Goal: Transaction & Acquisition: Purchase product/service

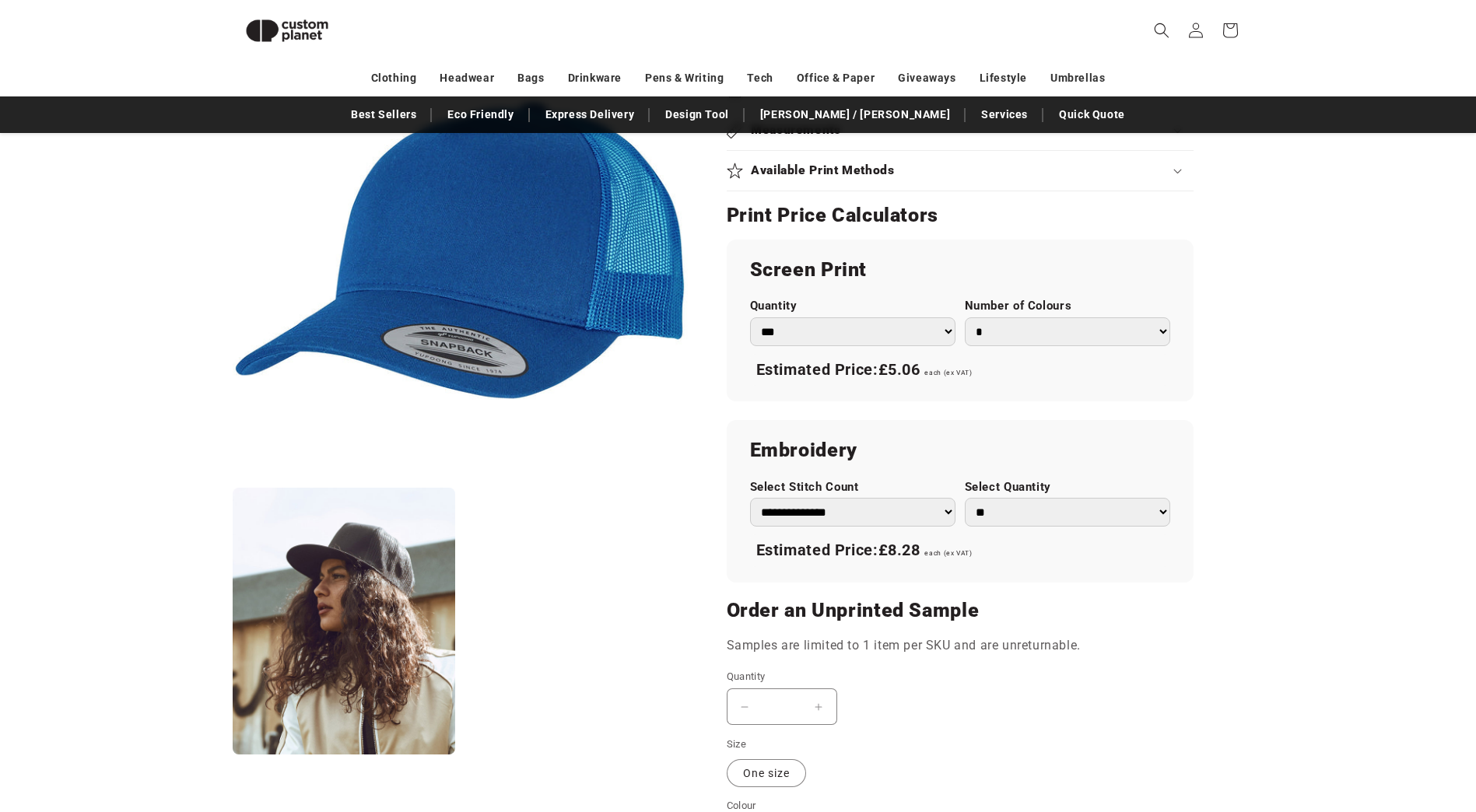
scroll to position [835, 0]
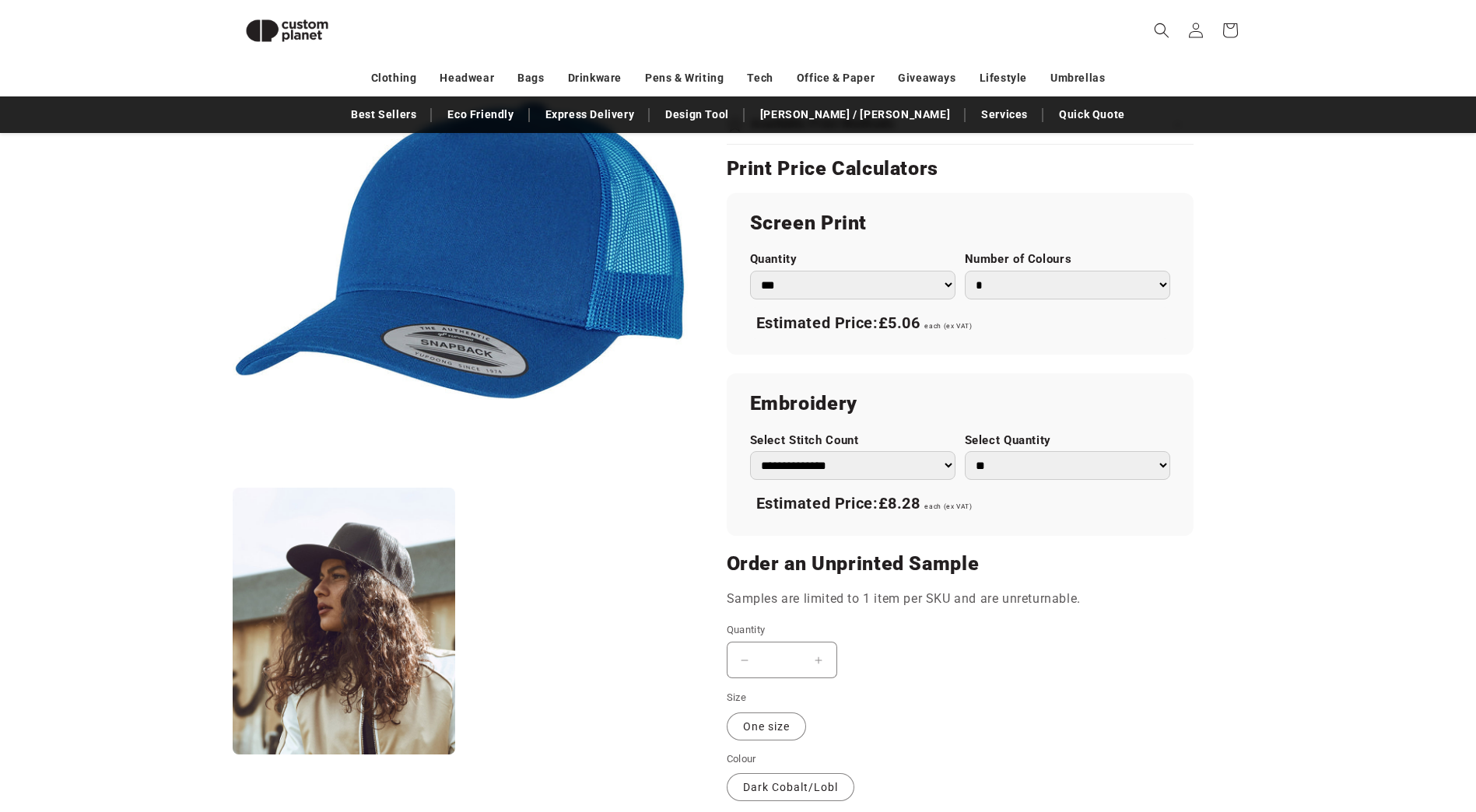
click at [902, 285] on select "*** *** *** **** **** **** ***** *****" at bounding box center [852, 285] width 205 height 29
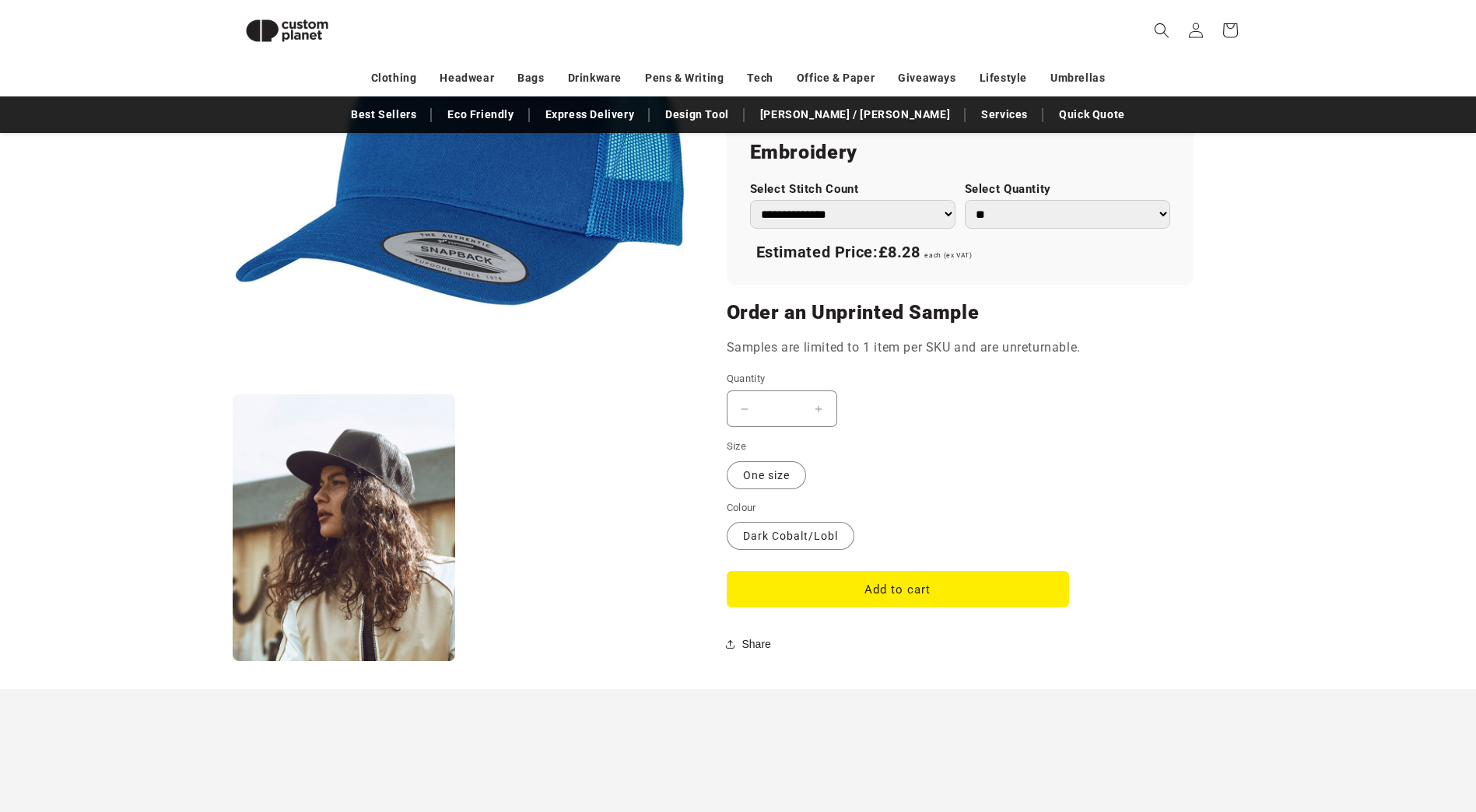
scroll to position [1223, 0]
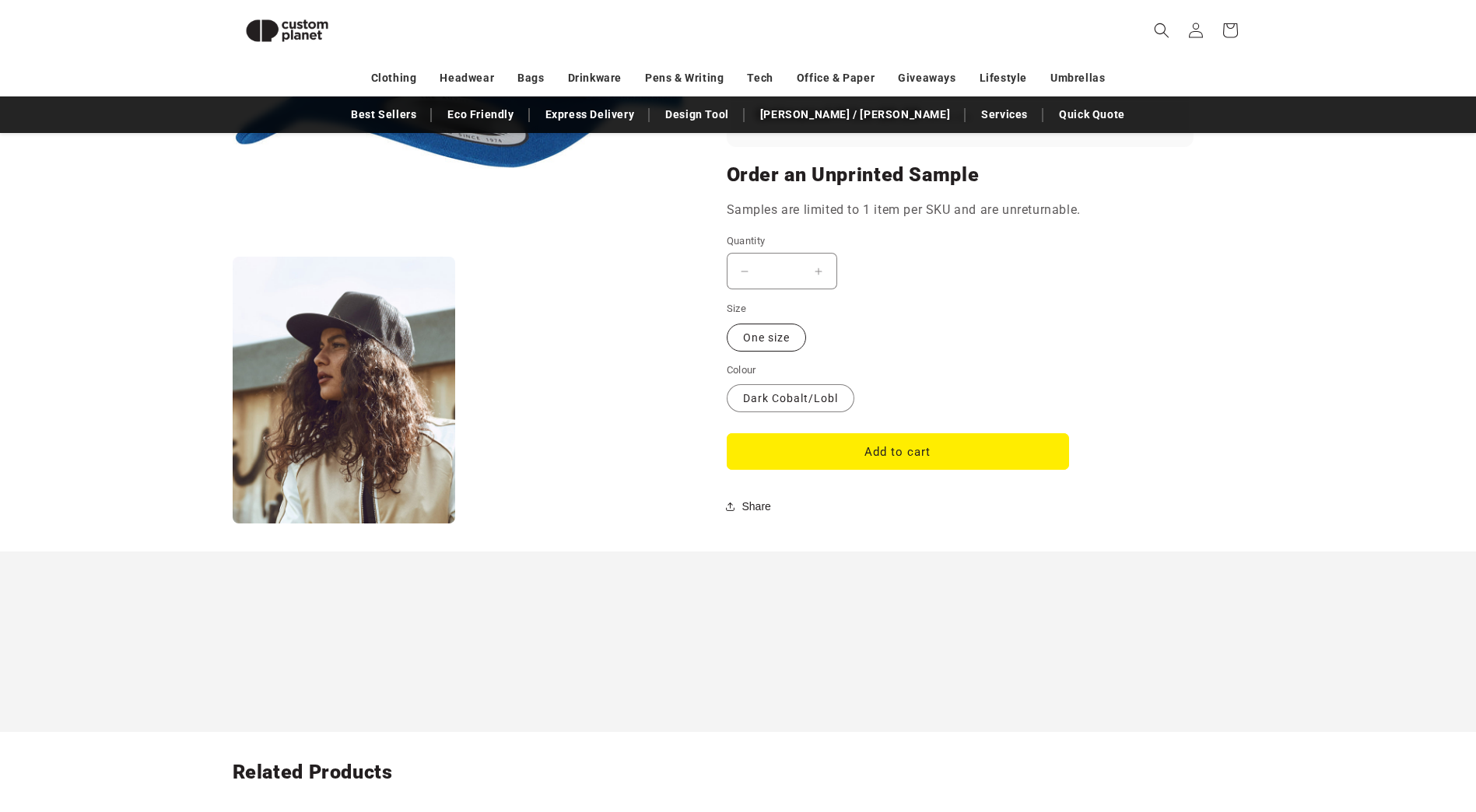
click at [747, 341] on label "One size Variant sold out or unavailable" at bounding box center [766, 337] width 80 height 28
click at [912, 452] on button "Add to cart" at bounding box center [898, 451] width 343 height 36
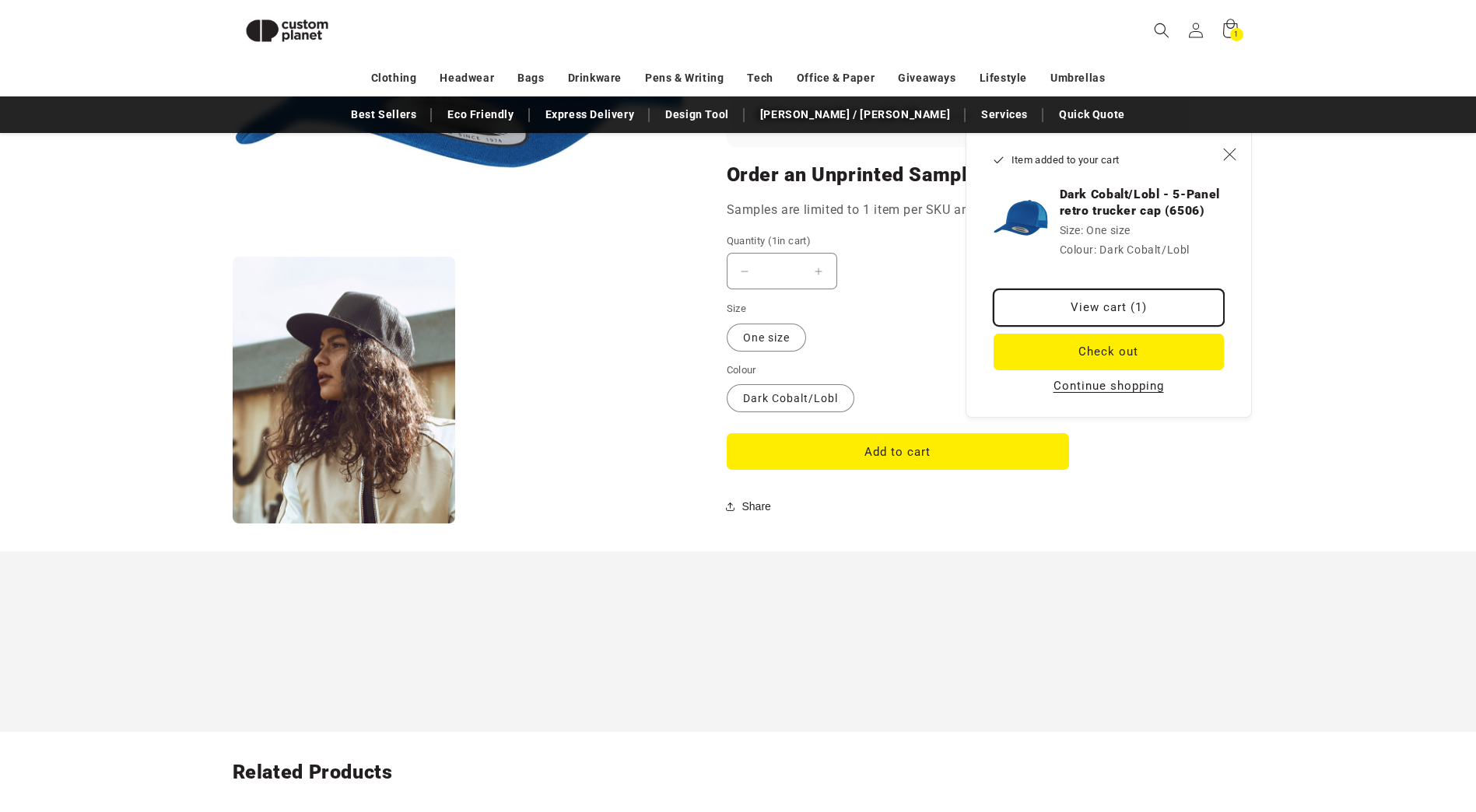
click at [1111, 310] on link "View cart (1)" at bounding box center [1108, 307] width 230 height 36
